Goal: Find specific page/section: Find specific page/section

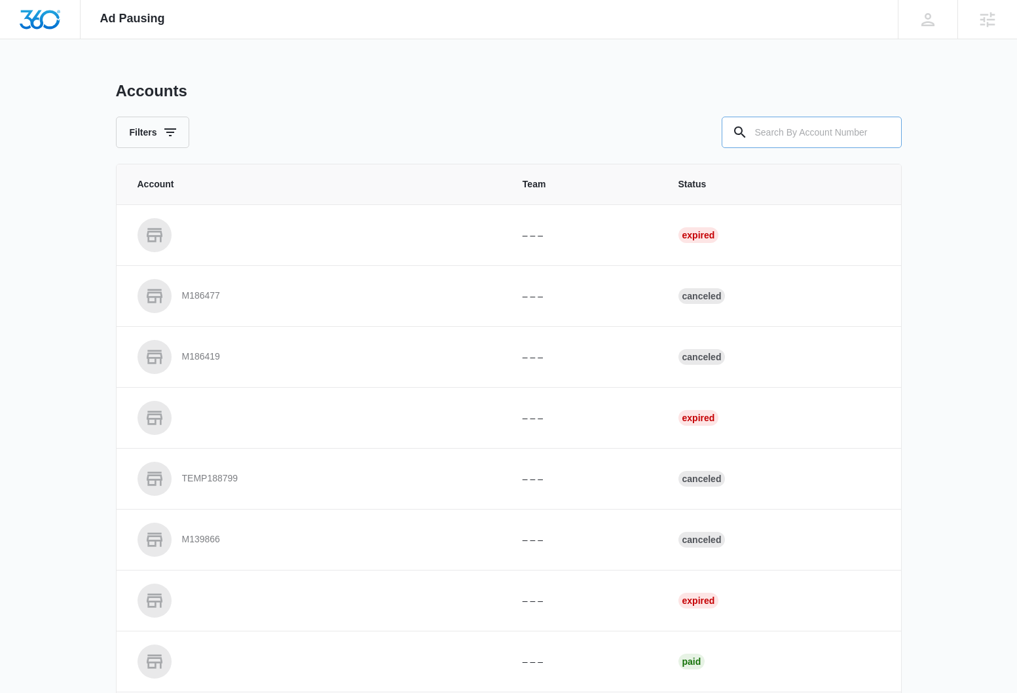
click at [862, 138] on input "text" at bounding box center [812, 132] width 180 height 31
paste input "M335059"
type input "M335059"
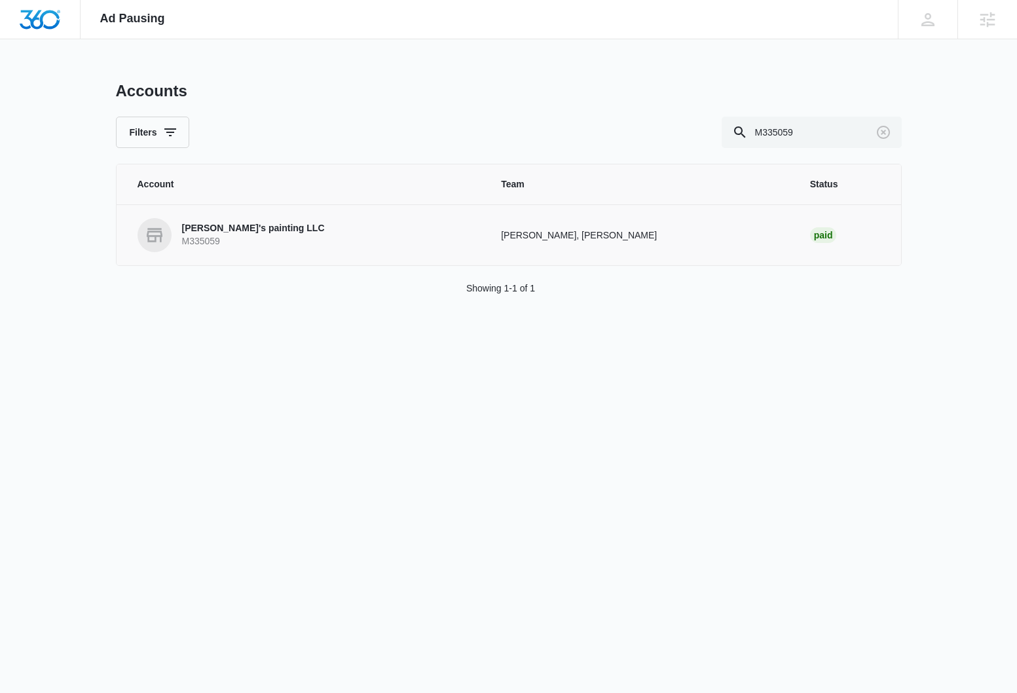
click at [213, 229] on p "[PERSON_NAME]'s painting LLC" at bounding box center [253, 228] width 143 height 13
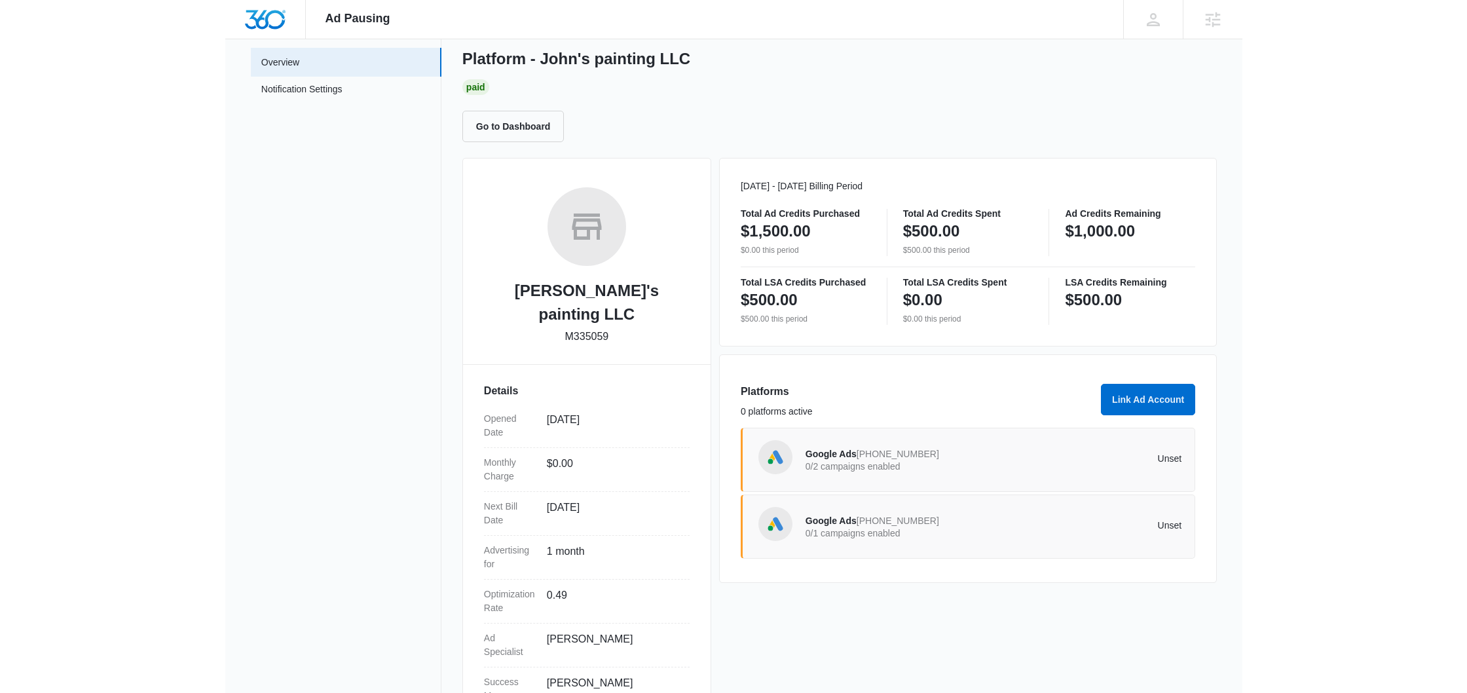
scroll to position [96, 0]
